Goal: Check status: Check status

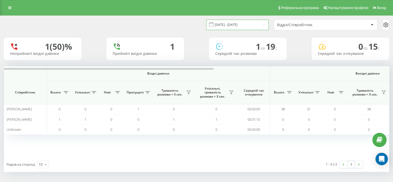
click at [245, 28] on input "[DATE] - [DATE]" at bounding box center [237, 25] width 63 height 10
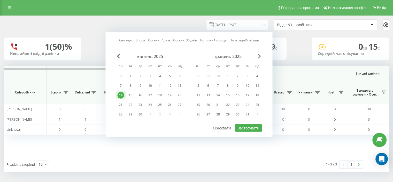
click at [258, 54] on span "Next Month" at bounding box center [259, 56] width 3 height 5
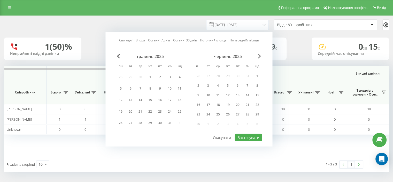
click at [258, 54] on span "Next Month" at bounding box center [259, 56] width 3 height 5
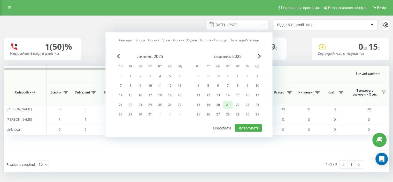
click at [223, 105] on div "18 19 20 21 22 23 24" at bounding box center [227, 105] width 69 height 8
click at [220, 105] on div "20" at bounding box center [218, 104] width 7 height 7
click at [238, 124] on button "Застосувати" at bounding box center [248, 127] width 27 height 7
type input "[DATE] - [DATE]"
